Goal: Book appointment/travel/reservation

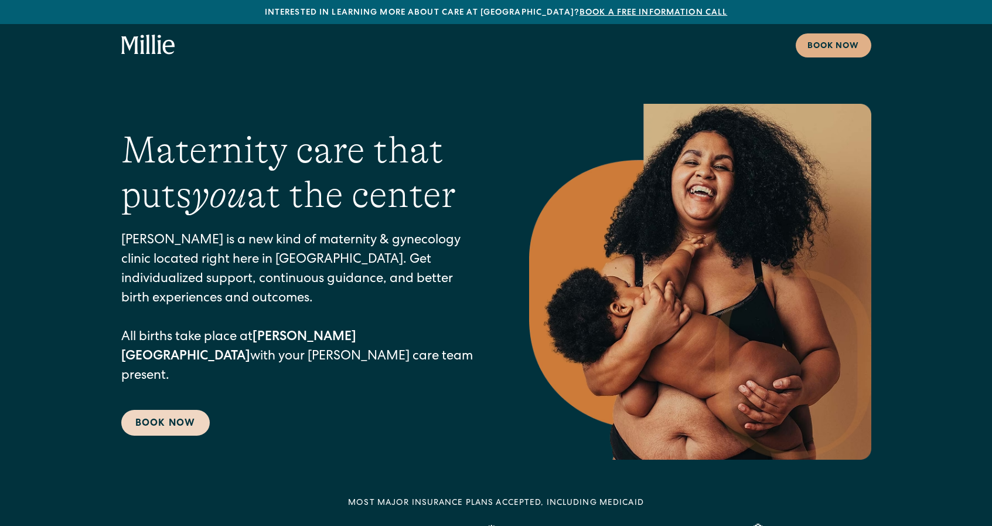
click at [186, 410] on link "Book Now" at bounding box center [165, 423] width 89 height 26
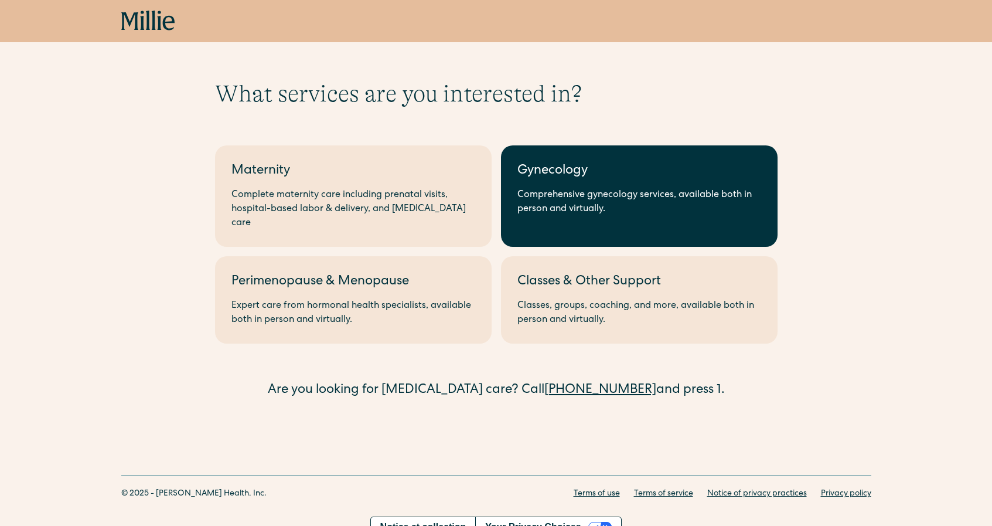
click at [717, 195] on div "Comprehensive gynecology services, available both in person and virtually." at bounding box center [640, 202] width 244 height 28
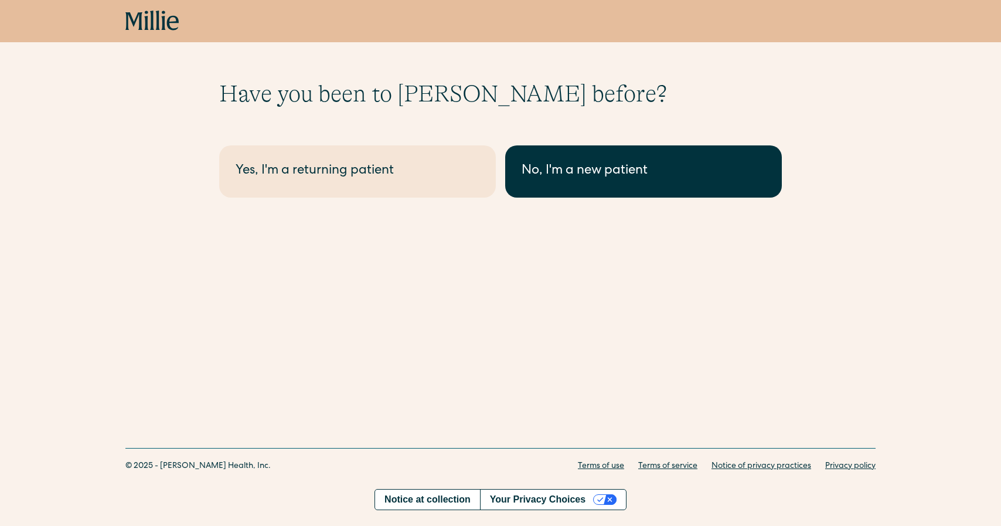
click at [607, 169] on div "No, I'm a new patient" at bounding box center [644, 171] width 244 height 19
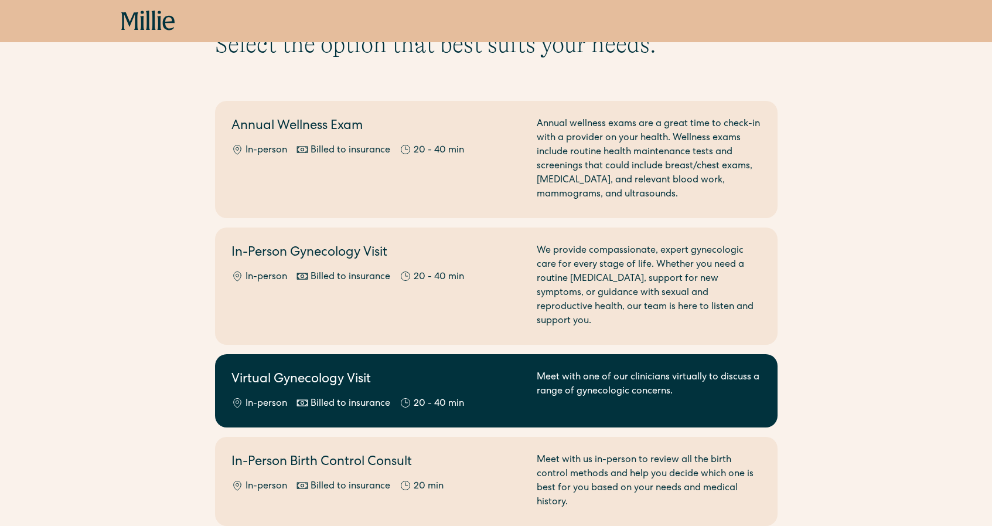
scroll to position [51, 0]
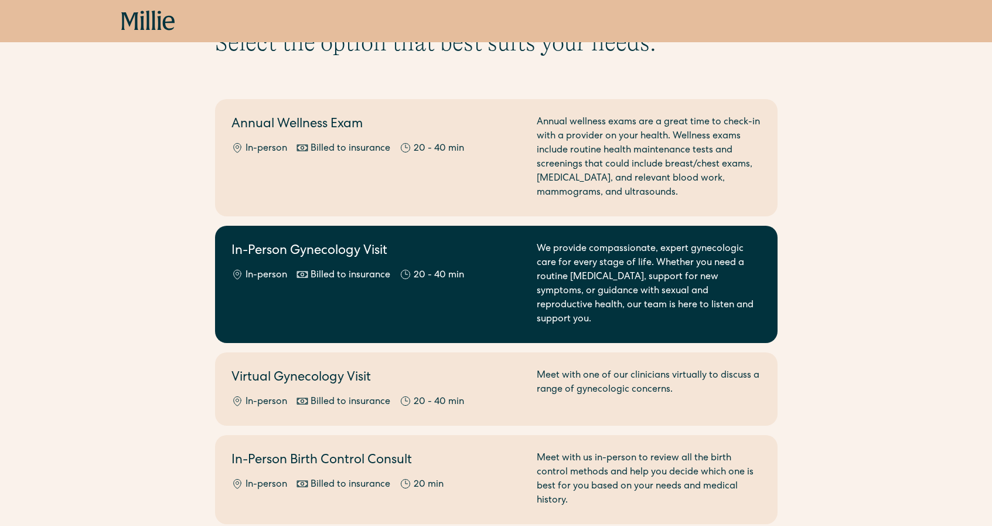
click at [606, 276] on div "We provide compassionate, expert gynecologic care for every stage of life. Whet…" at bounding box center [649, 284] width 225 height 84
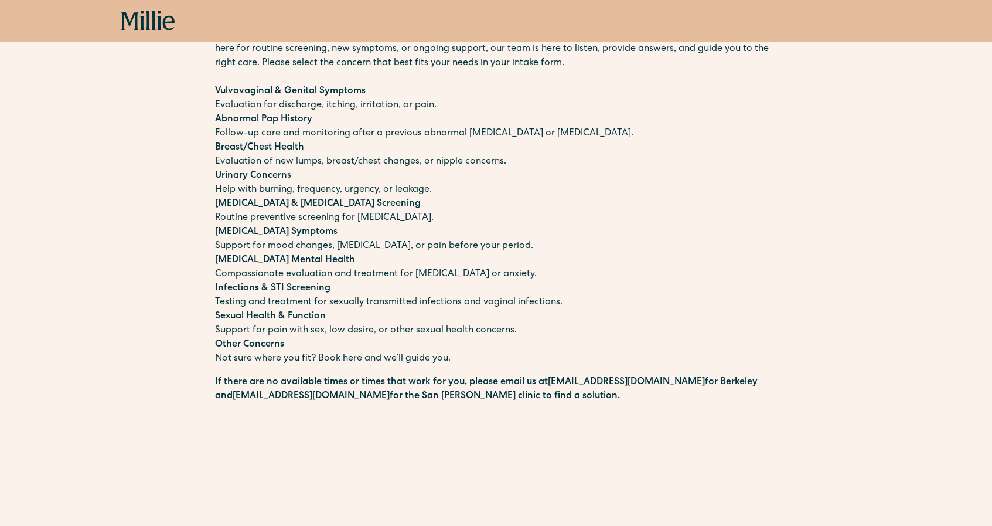
scroll to position [62, 0]
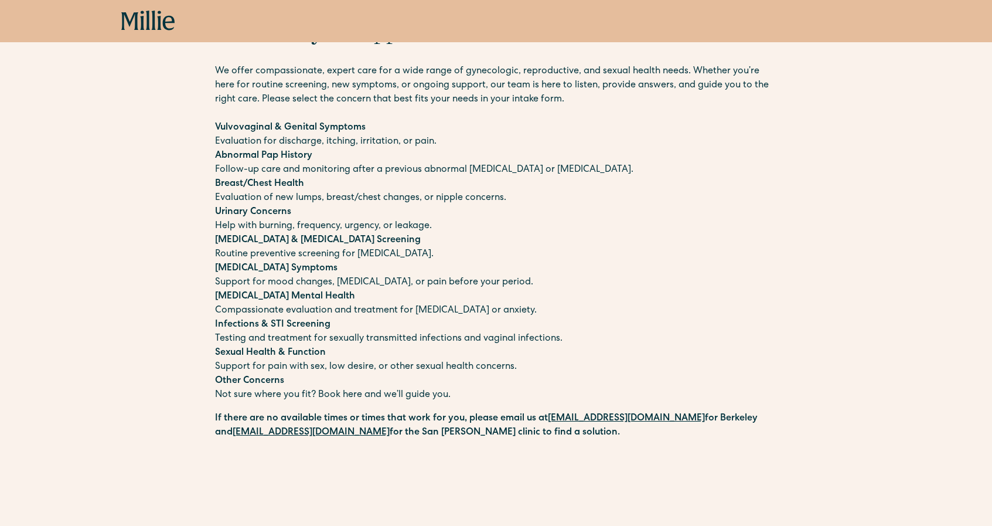
click at [233, 145] on p "Vulvovaginal & Genital Symptoms Evaluation for discharge, itching, irritation, …" at bounding box center [496, 135] width 563 height 28
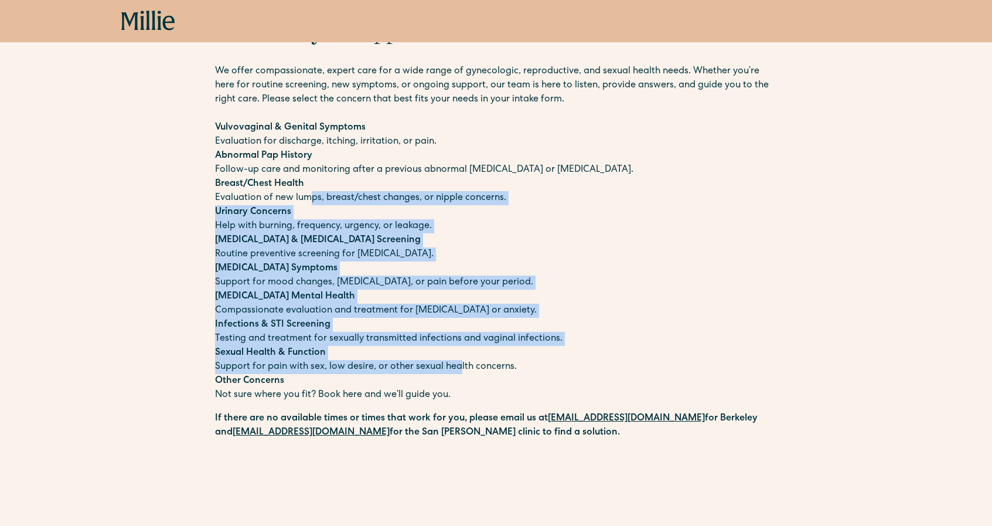
drag, startPoint x: 308, startPoint y: 192, endPoint x: 458, endPoint y: 366, distance: 229.8
click at [458, 366] on div "We offer compassionate, expert care for a wide range of gynecologic, reproducti…" at bounding box center [496, 233] width 563 height 338
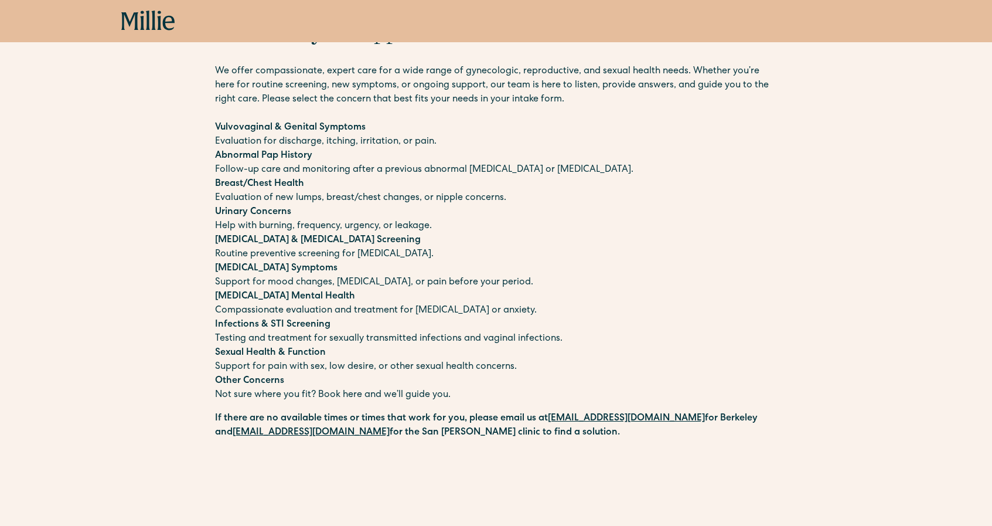
click at [458, 366] on p "Sexual Health & Function Support for pain with sex, low desire, or other sexual…" at bounding box center [496, 360] width 563 height 28
click at [458, 367] on p "Sexual Health & Function Support for pain with sex, low desire, or other sexual…" at bounding box center [496, 360] width 563 height 28
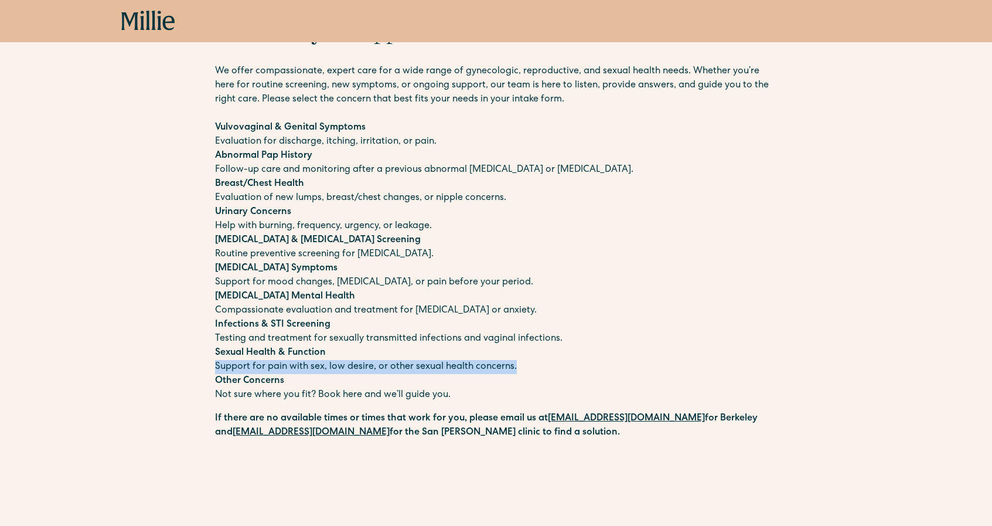
click at [458, 367] on p "Sexual Health & Function Support for pain with sex, low desire, or other sexual…" at bounding box center [496, 360] width 563 height 28
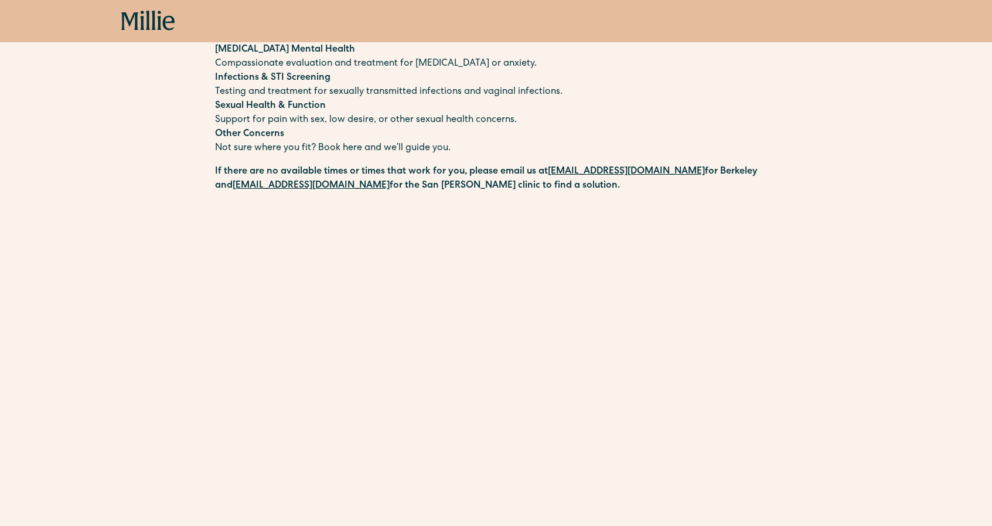
scroll to position [322, 0]
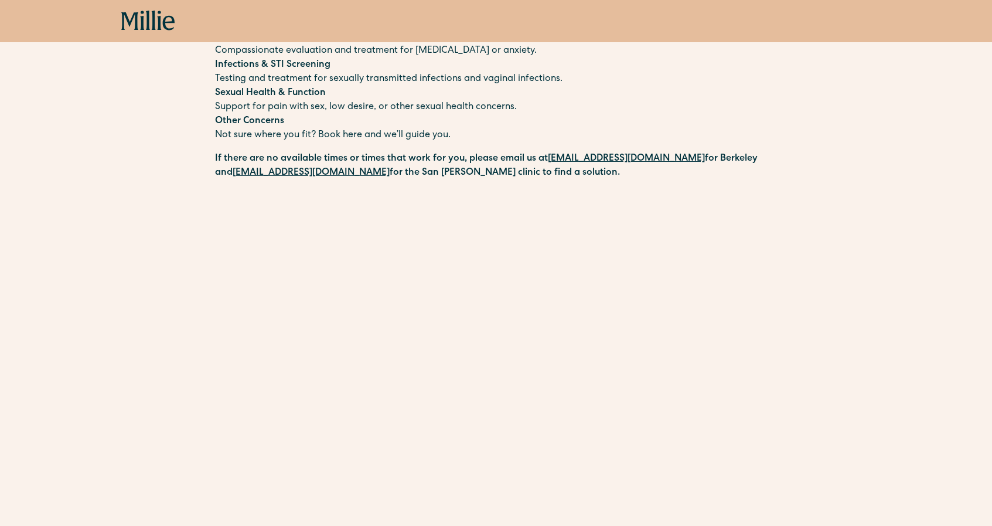
click at [239, 104] on p "Sexual Health & Function Support for pain with sex, low desire, or other sexual…" at bounding box center [496, 100] width 563 height 28
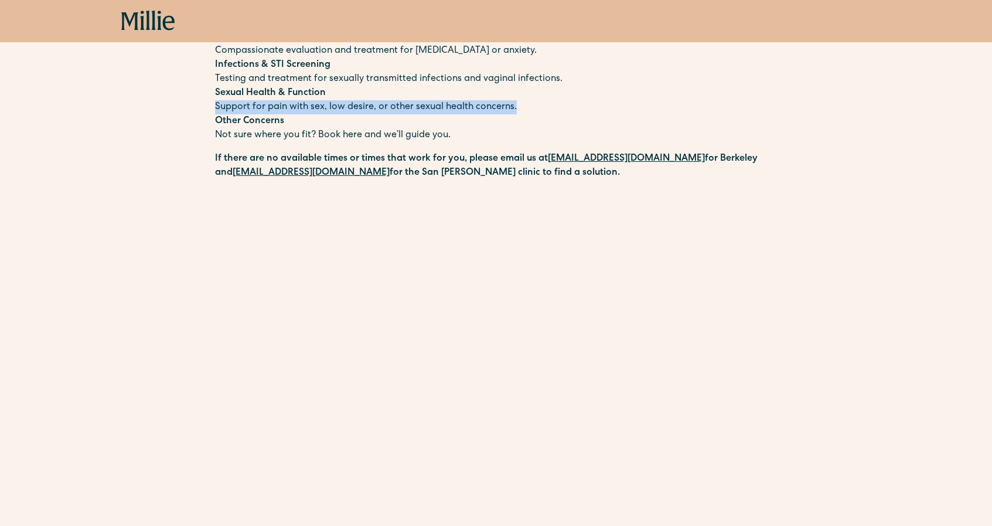
click at [239, 104] on p "Sexual Health & Function Support for pain with sex, low desire, or other sexual…" at bounding box center [496, 100] width 563 height 28
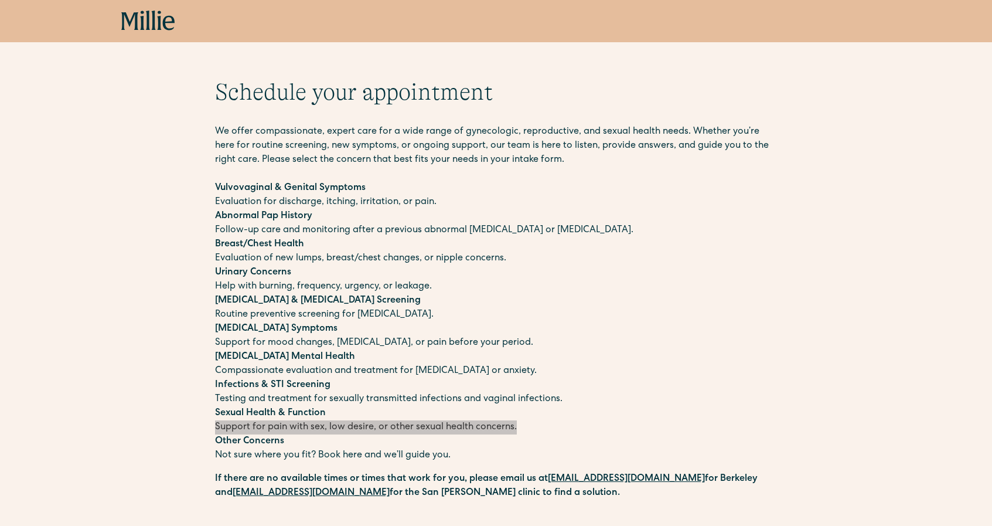
scroll to position [0, 0]
